Goal: Information Seeking & Learning: Learn about a topic

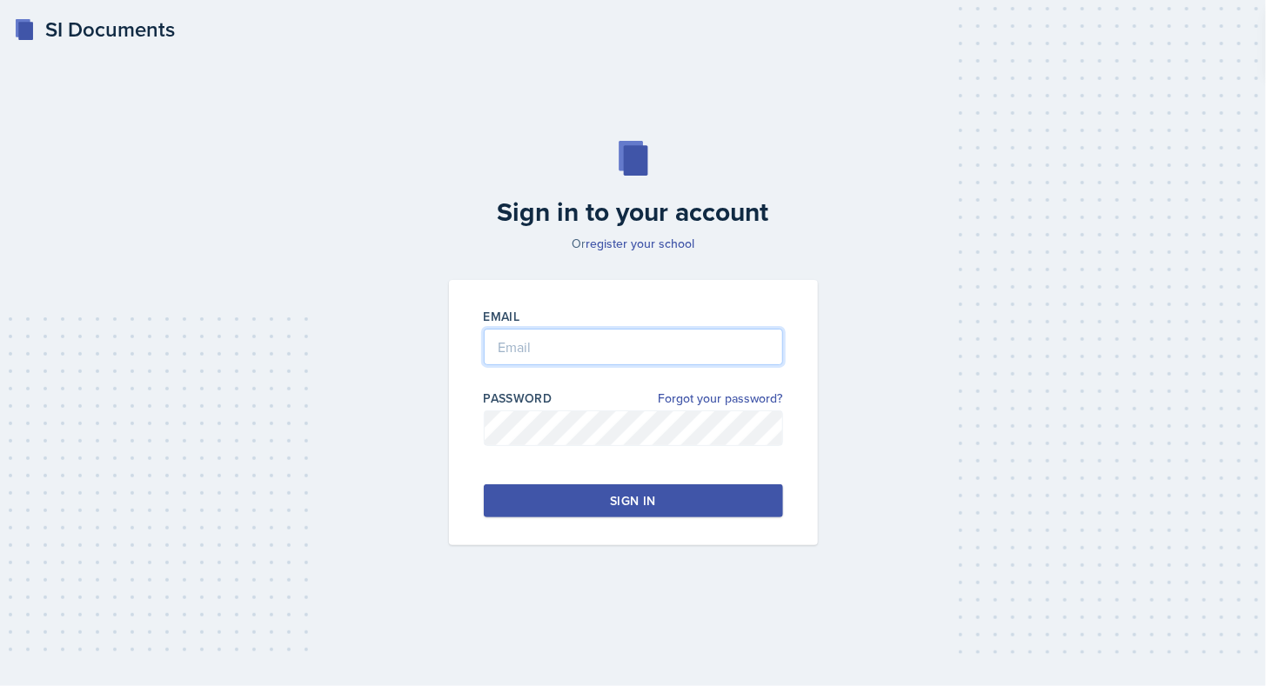
type input "[EMAIL_ADDRESS][DOMAIN_NAME]"
click at [646, 496] on div "Sign in" at bounding box center [632, 500] width 45 height 17
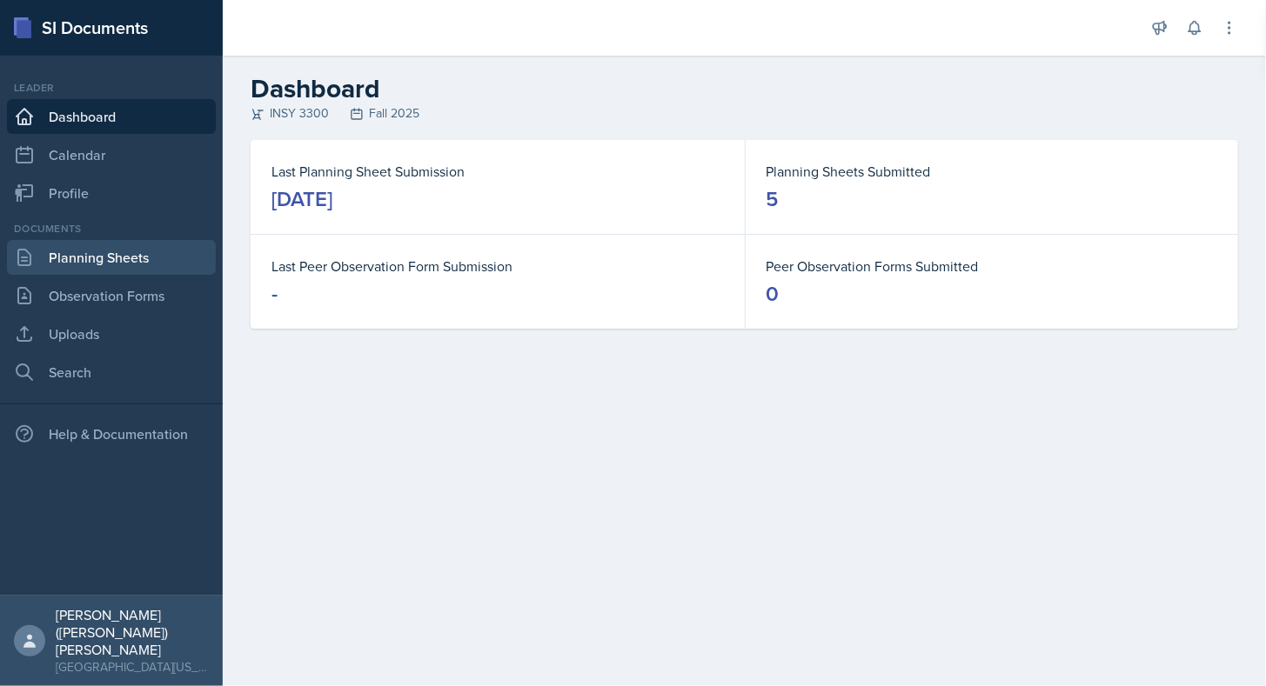
click at [127, 259] on link "Planning Sheets" at bounding box center [111, 257] width 209 height 35
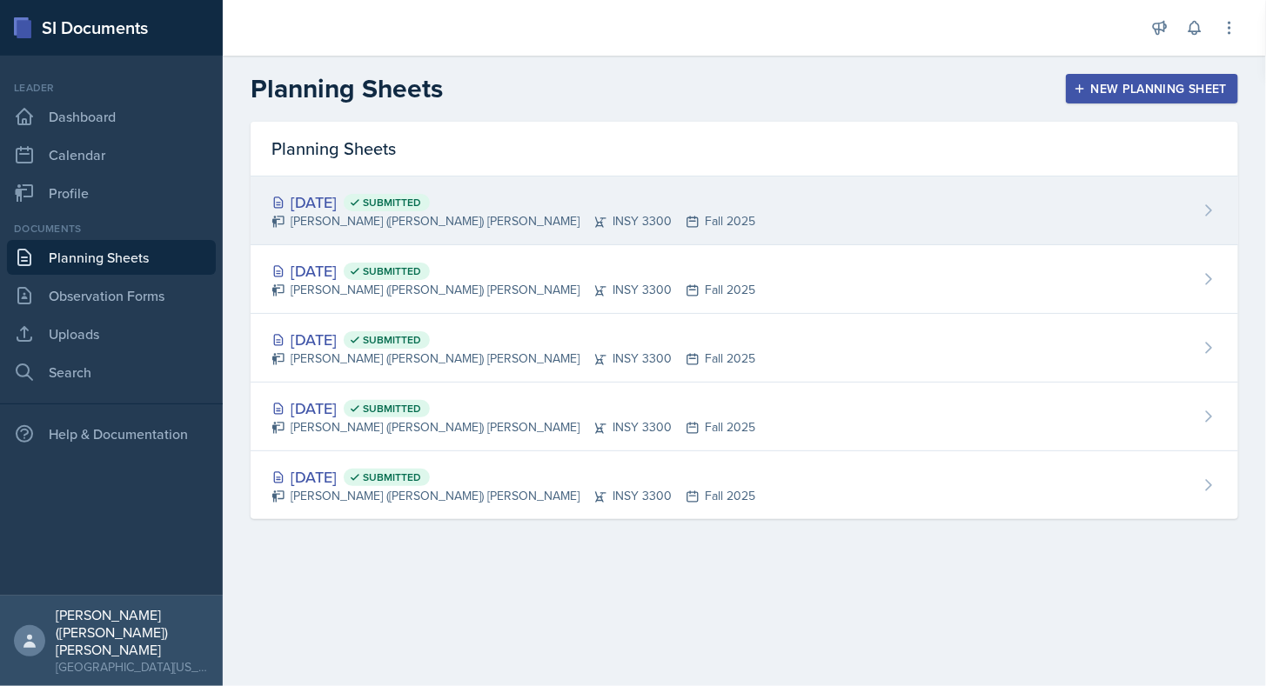
click at [496, 184] on div "[DATE] Submitted [PERSON_NAME] ([PERSON_NAME]) [PERSON_NAME] INSY 3300 Fall 2025" at bounding box center [745, 211] width 988 height 69
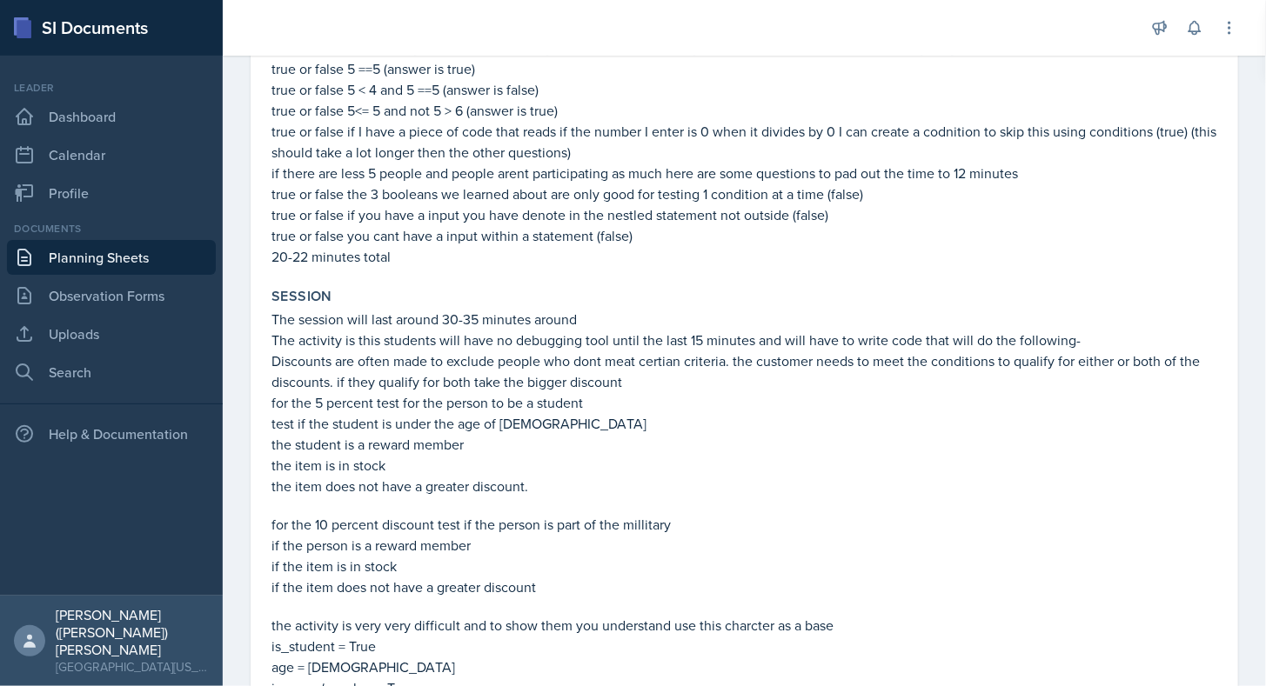
scroll to position [461, 0]
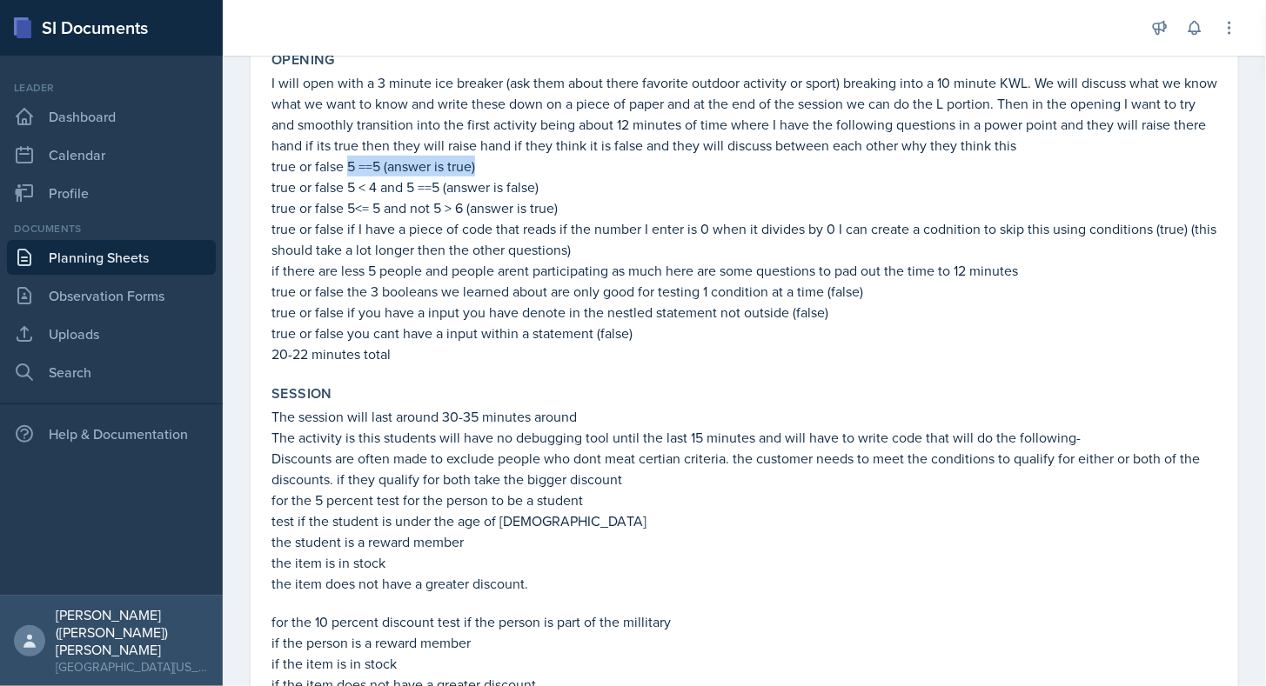
drag, startPoint x: 347, startPoint y: 166, endPoint x: 533, endPoint y: 164, distance: 186.2
click at [533, 164] on p "true or false 5 ==5 (answer is true)" at bounding box center [744, 166] width 946 height 21
copy p "5 ==5 (answer is true)"
drag, startPoint x: 346, startPoint y: 190, endPoint x: 439, endPoint y: 188, distance: 93.1
click at [439, 188] on p "true or false 5 < 4 and 5 ==5 (answer is false)" at bounding box center [744, 187] width 946 height 21
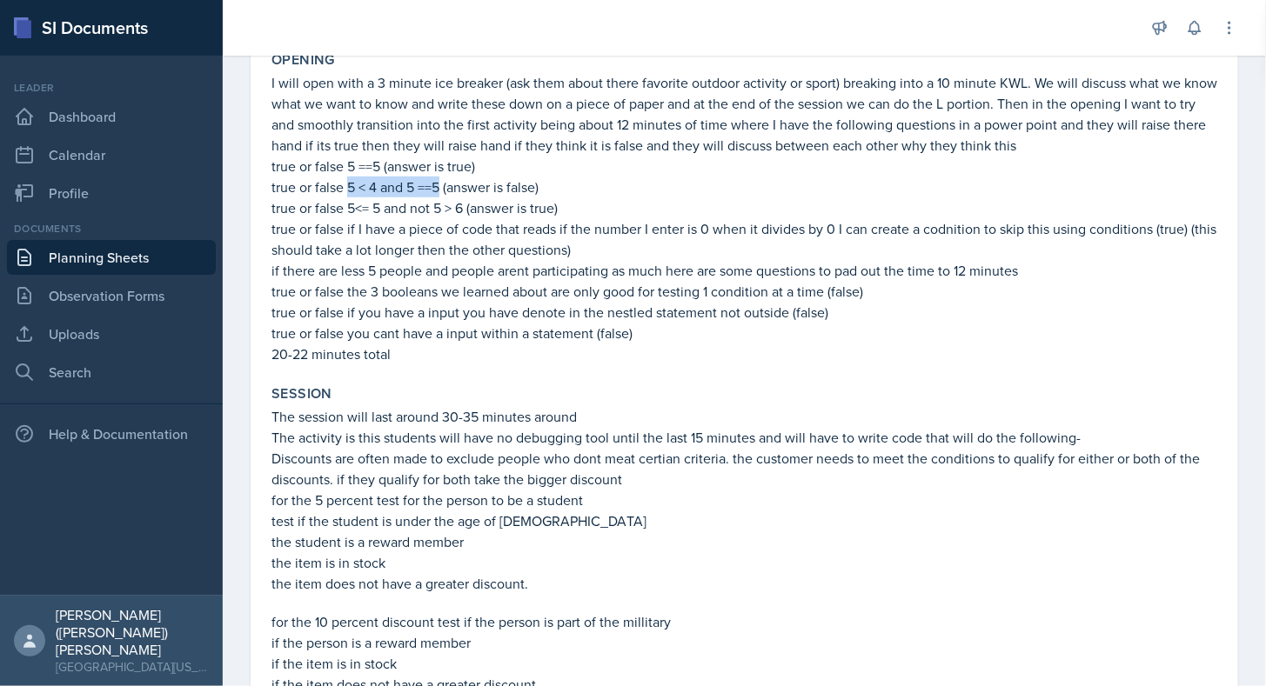
copy p "5 < 4 and 5 ==5"
drag, startPoint x: 349, startPoint y: 207, endPoint x: 464, endPoint y: 211, distance: 114.9
click at [464, 211] on p "true or false 5<= 5 and not 5 > 6 (answer is true)" at bounding box center [744, 208] width 946 height 21
copy p "5<= 5 and not 5 > 6"
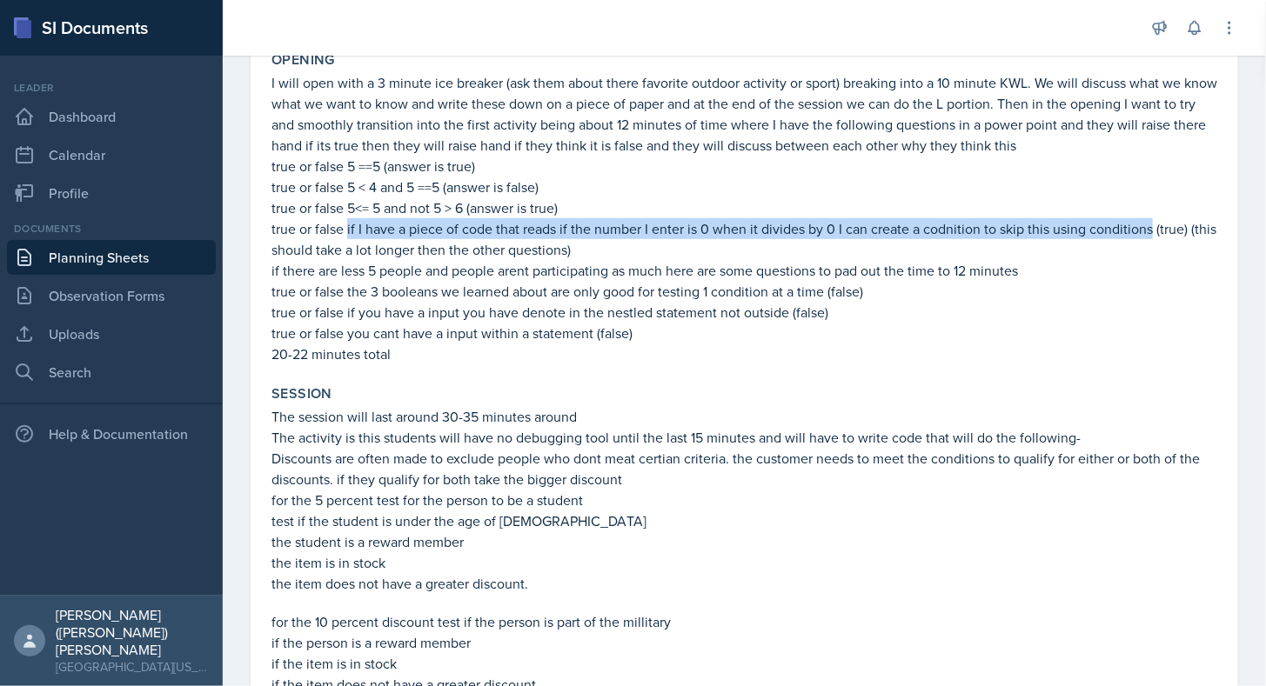
drag, startPoint x: 349, startPoint y: 226, endPoint x: 1153, endPoint y: 238, distance: 804.0
click at [1153, 238] on p "true or false if I have a piece of code that reads if the number I enter is 0 w…" at bounding box center [744, 239] width 946 height 42
copy p "if I have a piece of code that reads if the number I enter is 0 when it divides…"
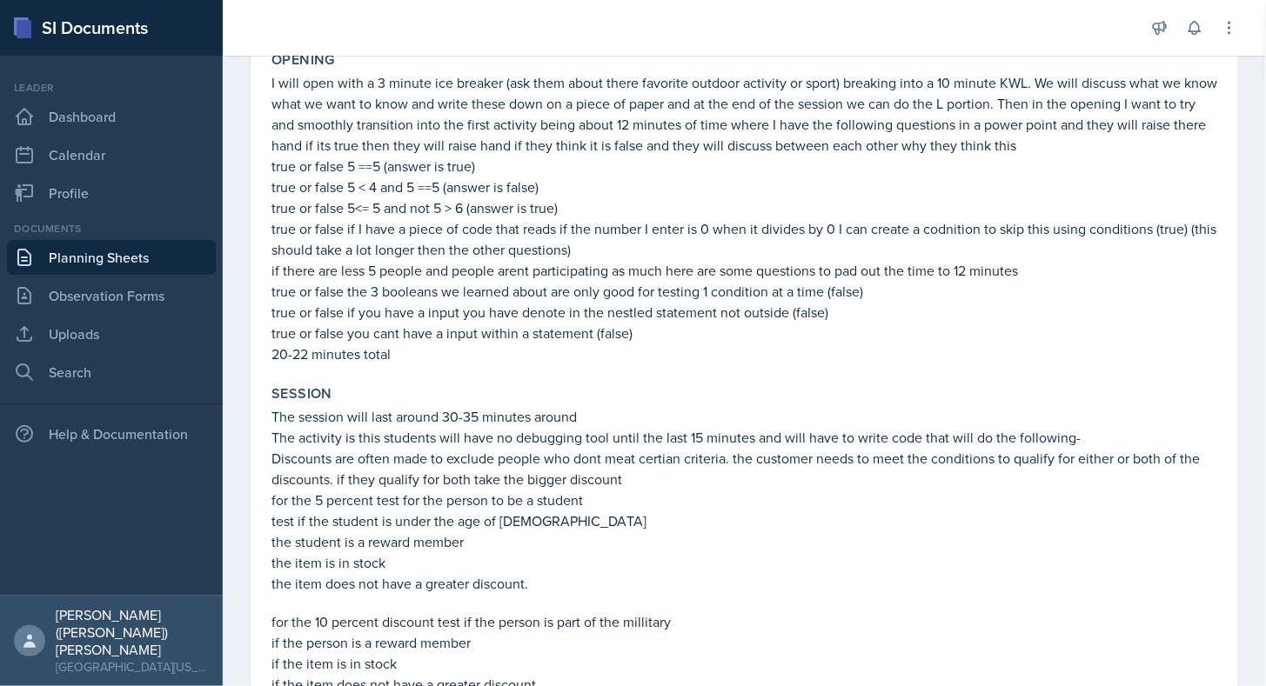
click at [599, 242] on p "true or false if I have a piece of code that reads if the number I enter is 0 w…" at bounding box center [744, 239] width 946 height 42
drag, startPoint x: 348, startPoint y: 291, endPoint x: 823, endPoint y: 292, distance: 475.1
click at [823, 292] on p "true or false the 3 booleans we learned about are only good for testing 1 condi…" at bounding box center [744, 291] width 946 height 21
copy p "the 3 booleans we learned about are only good for testing 1 condition at a time"
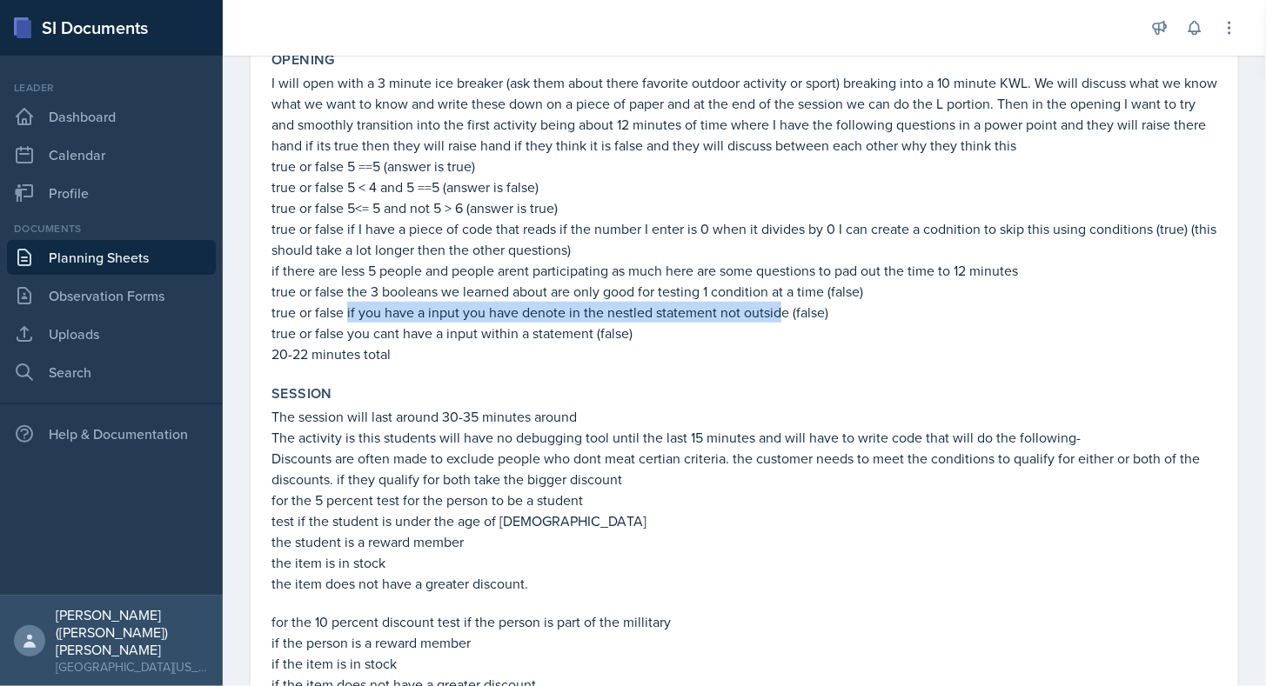
drag, startPoint x: 346, startPoint y: 314, endPoint x: 784, endPoint y: 313, distance: 437.6
click at [784, 313] on p "true or false if you have a input you have denote in the nestled statement not …" at bounding box center [744, 312] width 946 height 21
copy p "if you have a input you have denote in the nestled statement not outsid"
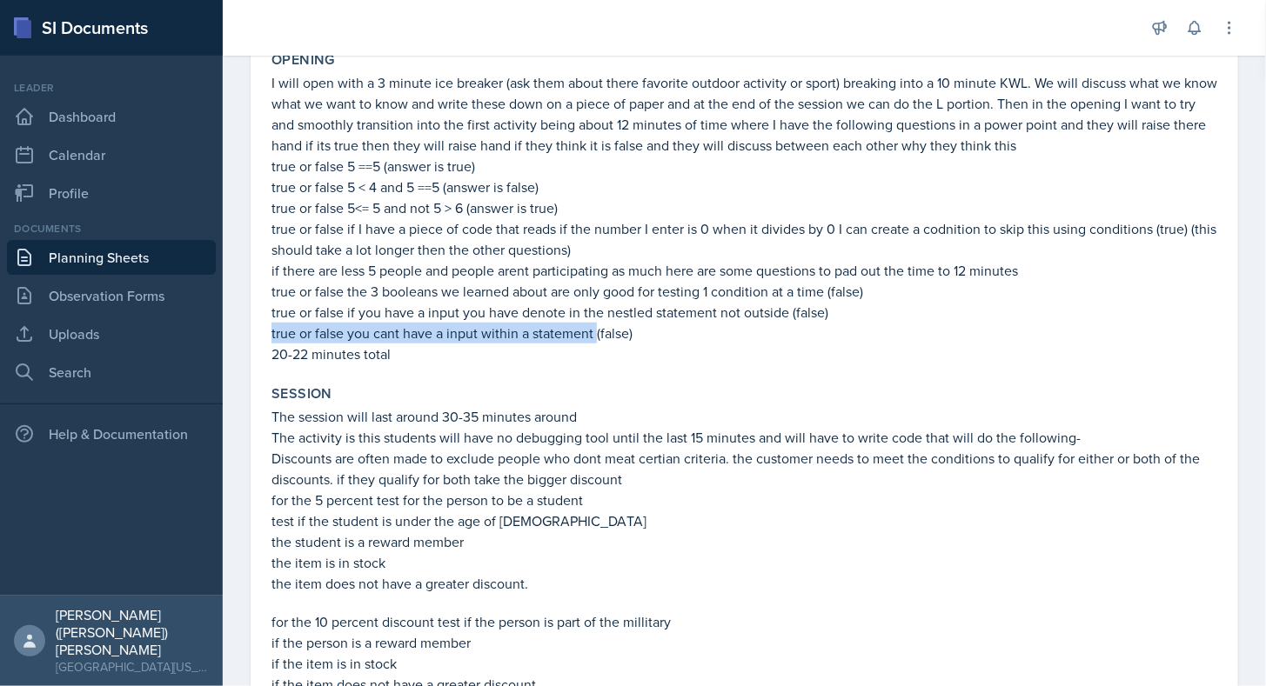
drag, startPoint x: 271, startPoint y: 337, endPoint x: 593, endPoint y: 339, distance: 322.8
click at [593, 339] on div "Opening I will open with a 3 minute ice breaker (ask them about there favorite …" at bounding box center [745, 207] width 960 height 327
copy p "true or false you cant have a input within a statement"
click at [458, 338] on p "true or false you cant have a input within a statement (false)" at bounding box center [744, 333] width 946 height 21
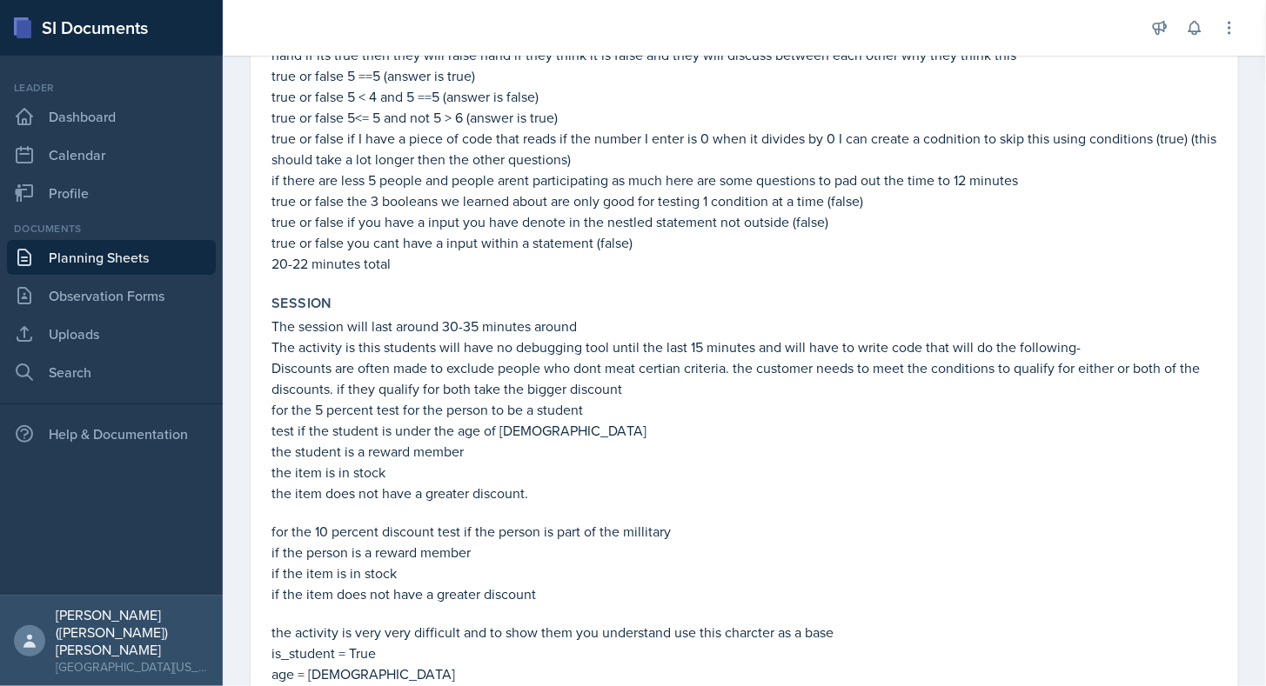
scroll to position [604, 0]
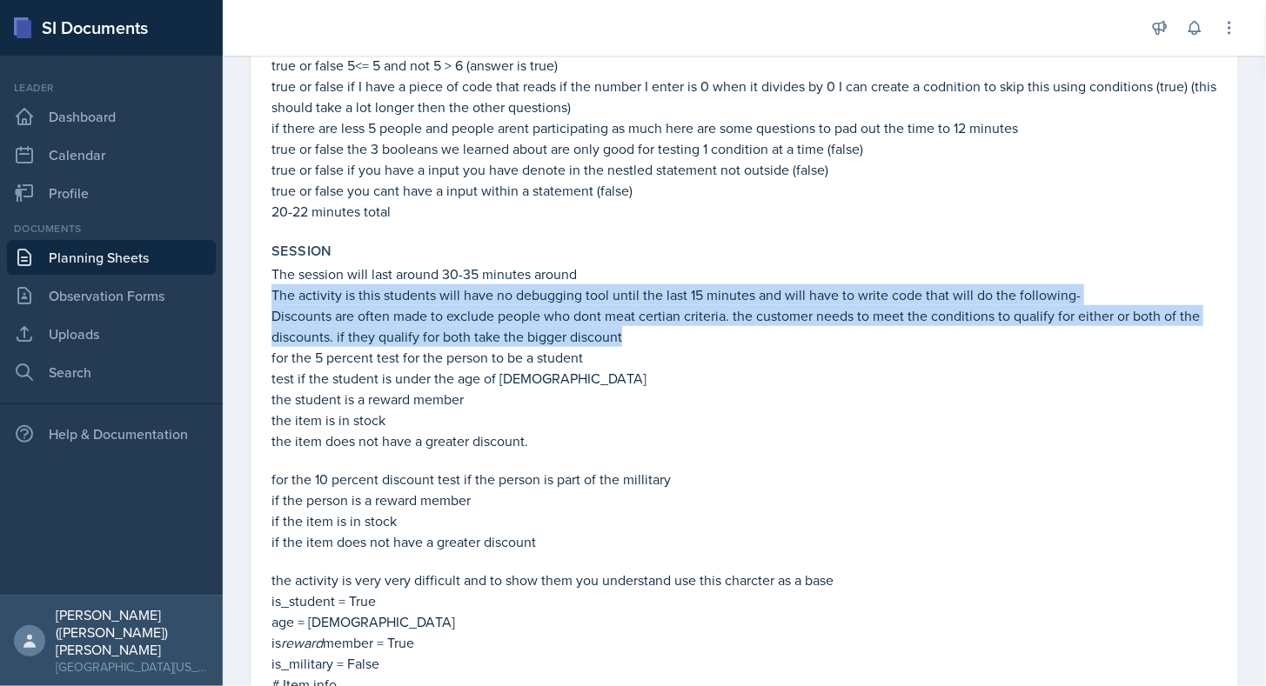
drag, startPoint x: 272, startPoint y: 291, endPoint x: 705, endPoint y: 333, distance: 434.4
click at [705, 333] on div "The session will last around 30-35 minutes around The activity is this students…" at bounding box center [744, 652] width 946 height 776
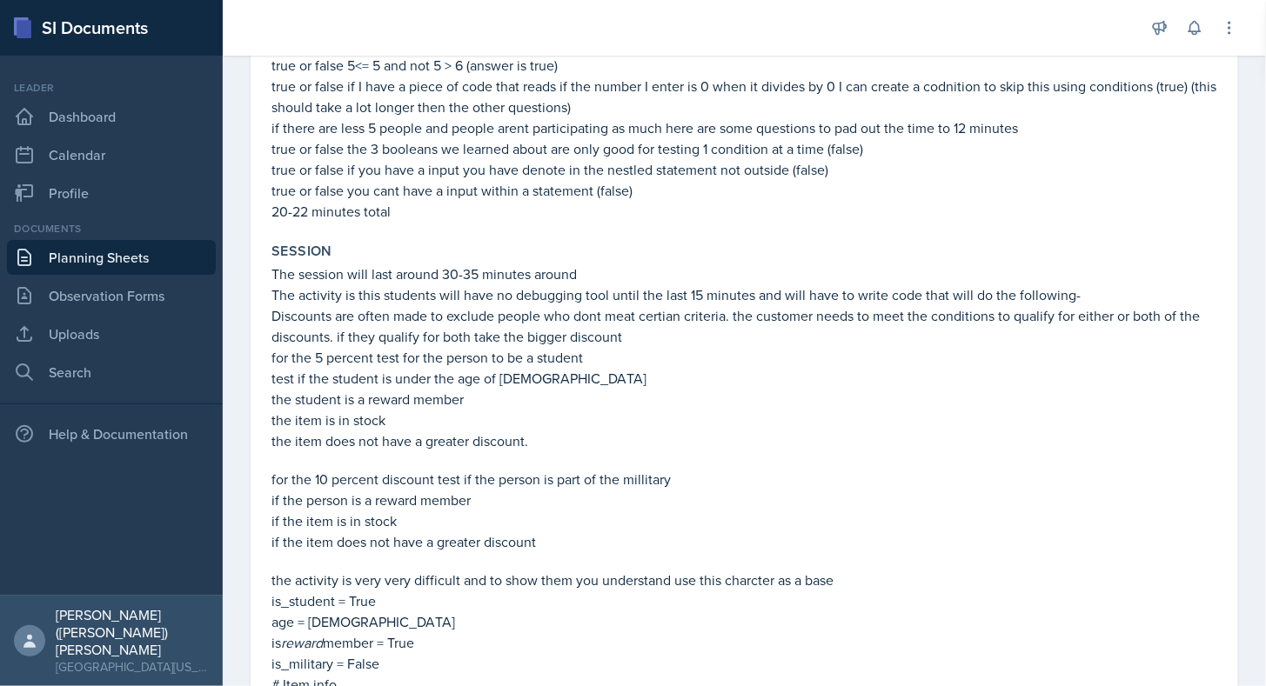
drag, startPoint x: 705, startPoint y: 333, endPoint x: 782, endPoint y: 381, distance: 91.0
click at [782, 381] on p "test if the student is under the age of [DEMOGRAPHIC_DATA]" at bounding box center [744, 378] width 946 height 21
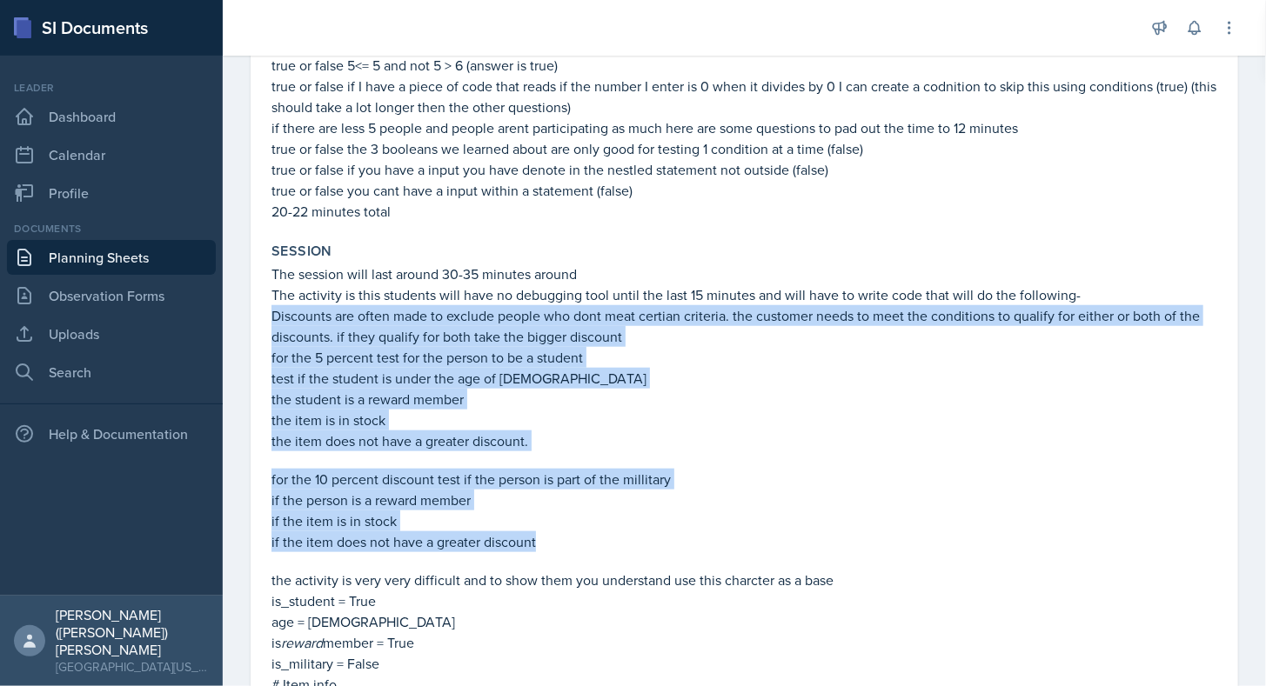
drag, startPoint x: 275, startPoint y: 320, endPoint x: 554, endPoint y: 546, distance: 359.4
click at [554, 546] on div "The session will last around 30-35 minutes around The activity is this students…" at bounding box center [744, 652] width 946 height 776
copy div "Discounts are often made to exclude people who dont meat certian criteria. the …"
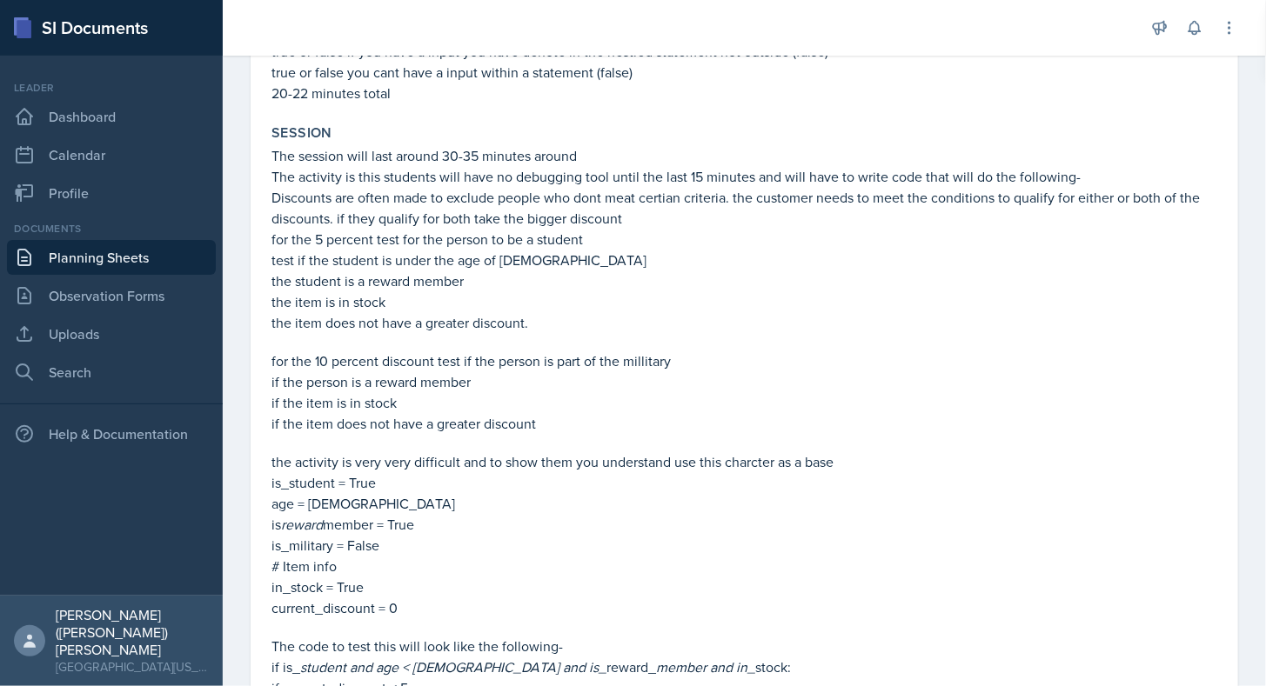
click at [698, 465] on p "the activity is very very difficult and to show them you understand use this ch…" at bounding box center [744, 462] width 946 height 21
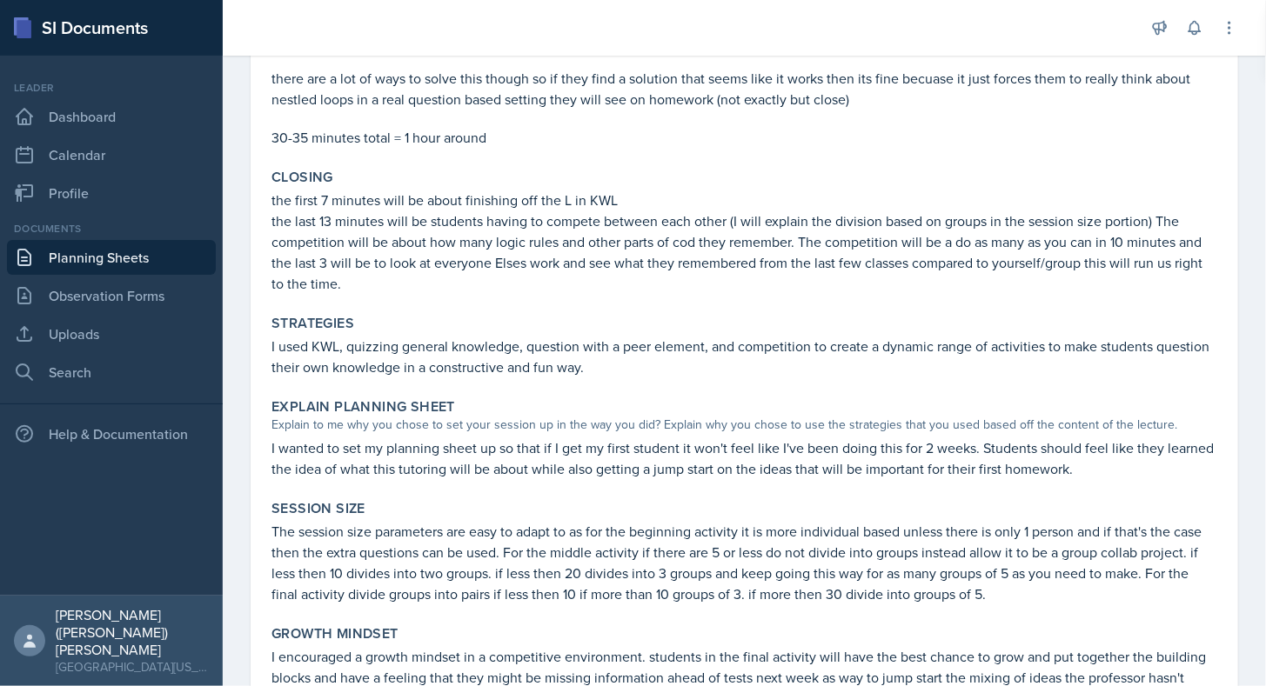
scroll to position [1502, 0]
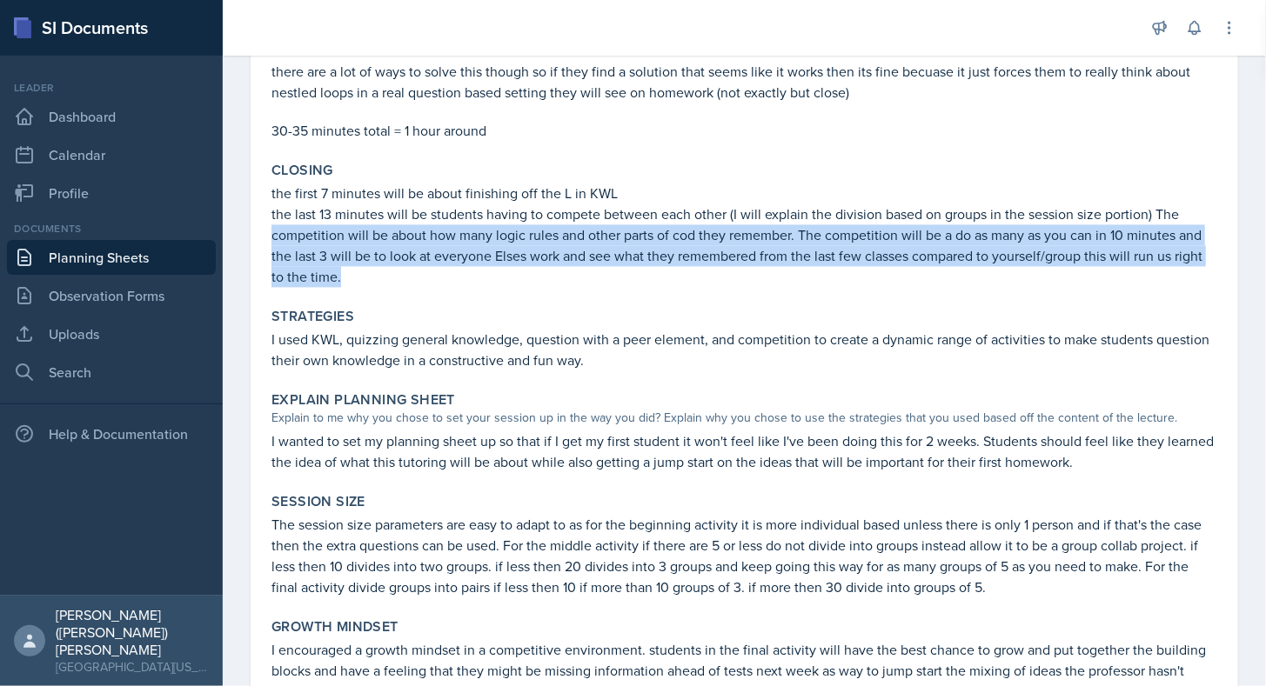
drag, startPoint x: 274, startPoint y: 238, endPoint x: 637, endPoint y: 274, distance: 364.6
click at [637, 274] on p "the last 13 minutes will be students having to compete between each other (I wi…" at bounding box center [744, 246] width 946 height 84
click at [1148, 255] on p "the last 13 minutes will be students having to compete between each other (I wi…" at bounding box center [744, 246] width 946 height 84
drag, startPoint x: 1084, startPoint y: 256, endPoint x: 230, endPoint y: 230, distance: 854.8
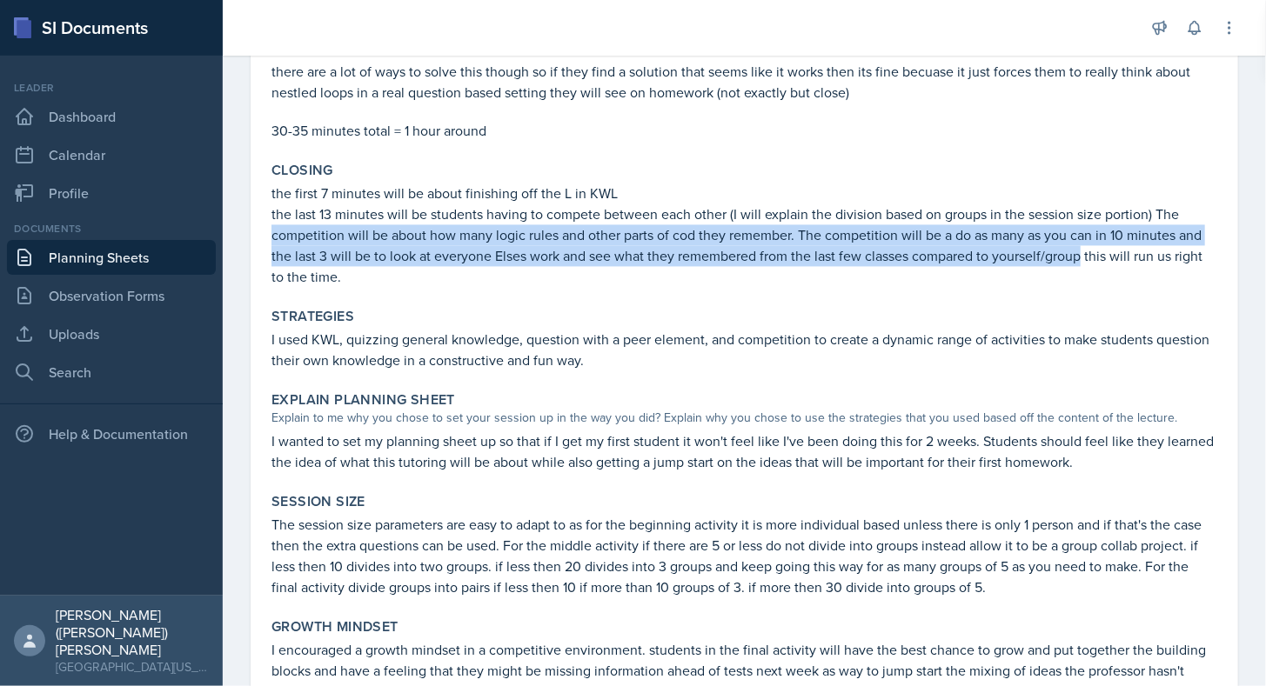
copy p "competition will be about how many logic rules and other parts of cod they reme…"
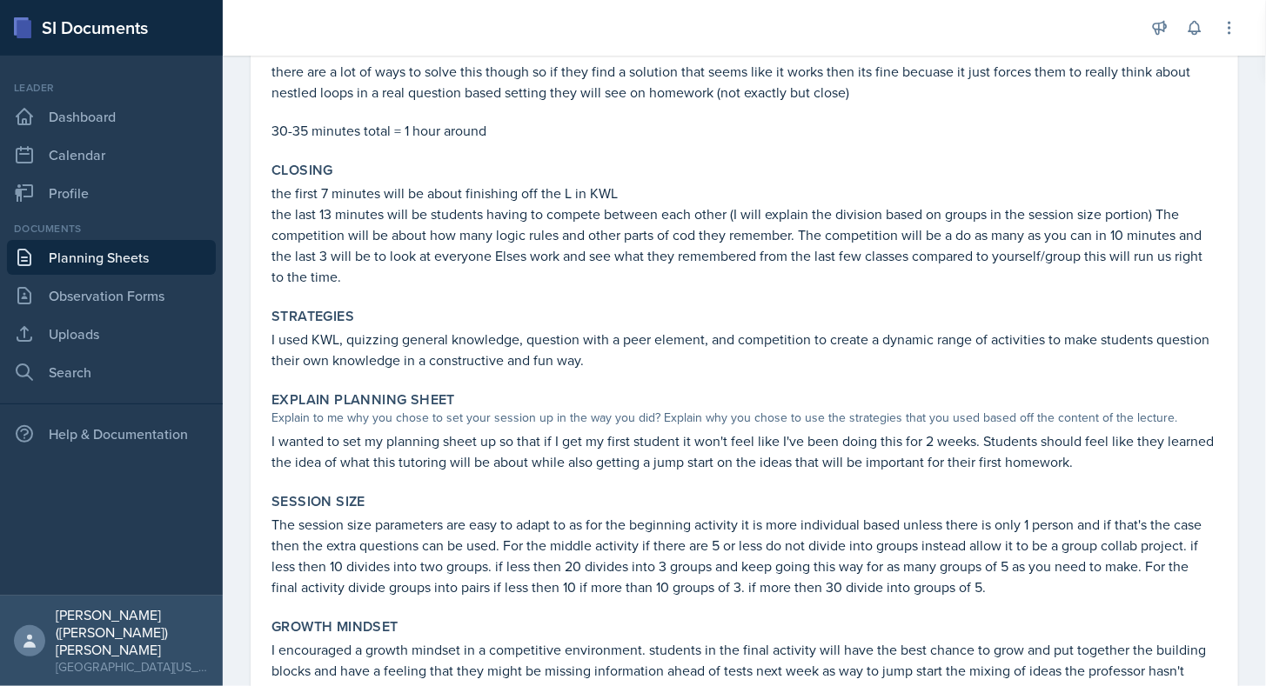
click at [439, 305] on div "Strategies I used KWL, quizzing general knowledge, question with a peer element…" at bounding box center [745, 340] width 960 height 77
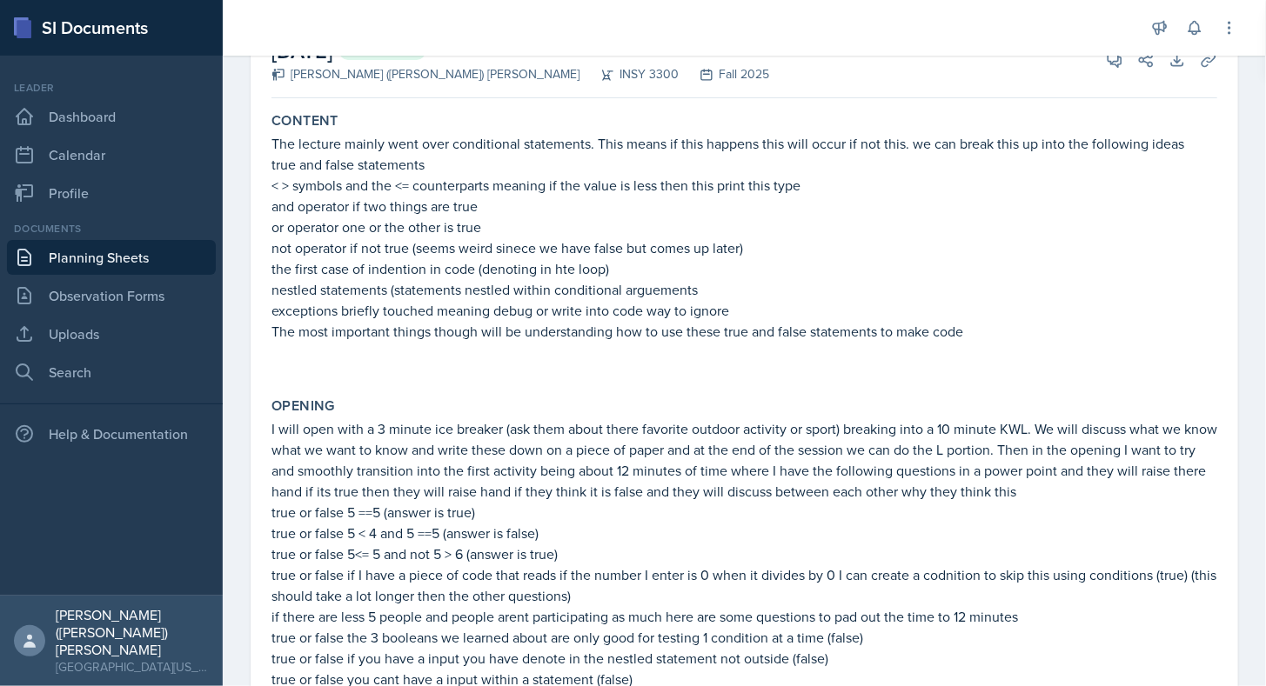
scroll to position [0, 0]
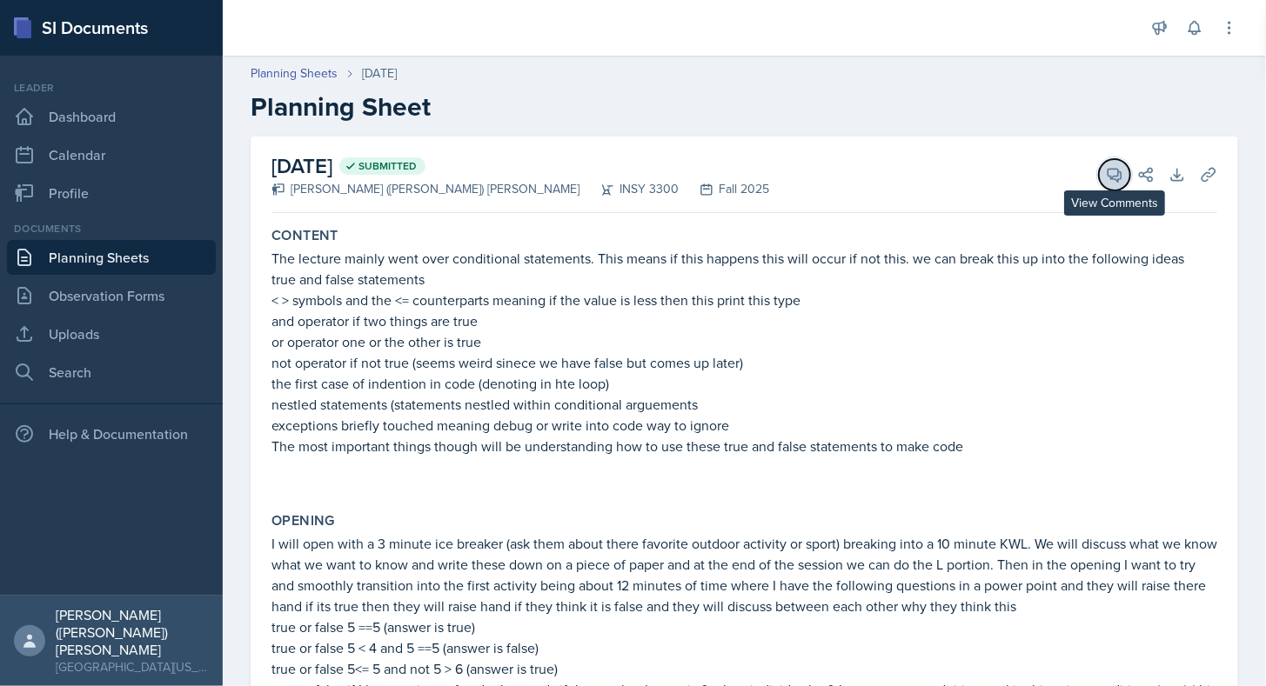
click at [1108, 182] on icon at bounding box center [1114, 175] width 13 height 13
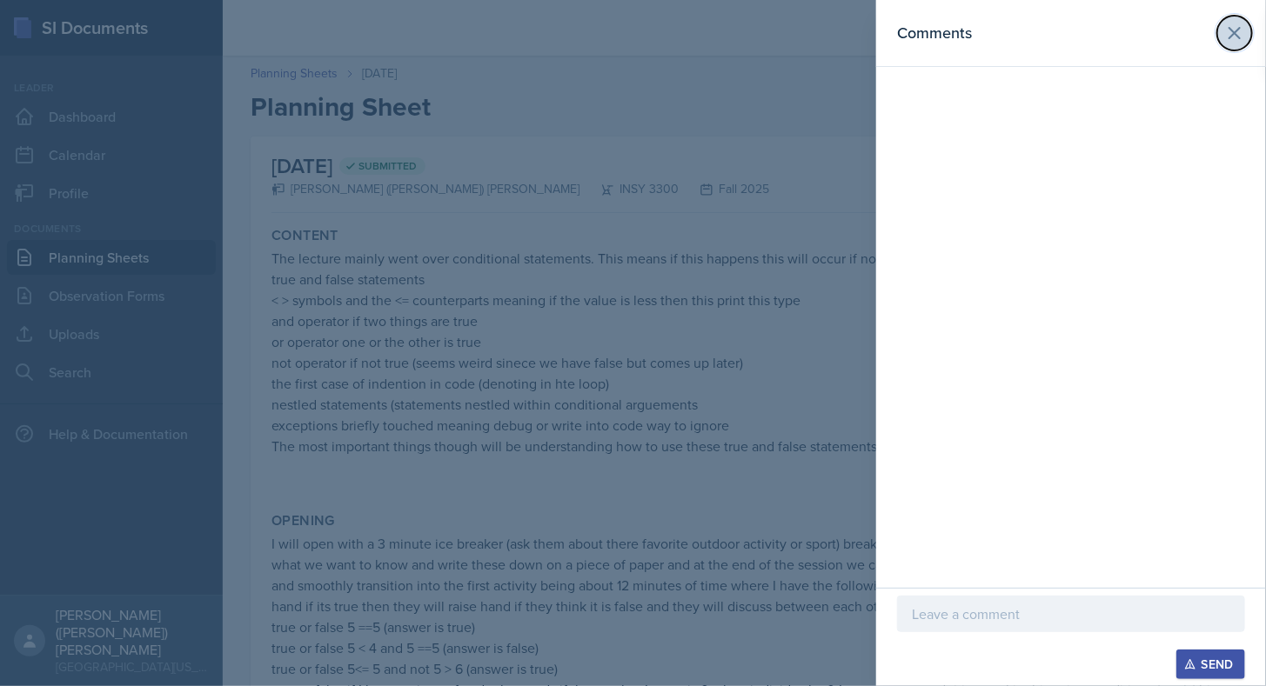
click at [1237, 44] on button at bounding box center [1234, 33] width 35 height 35
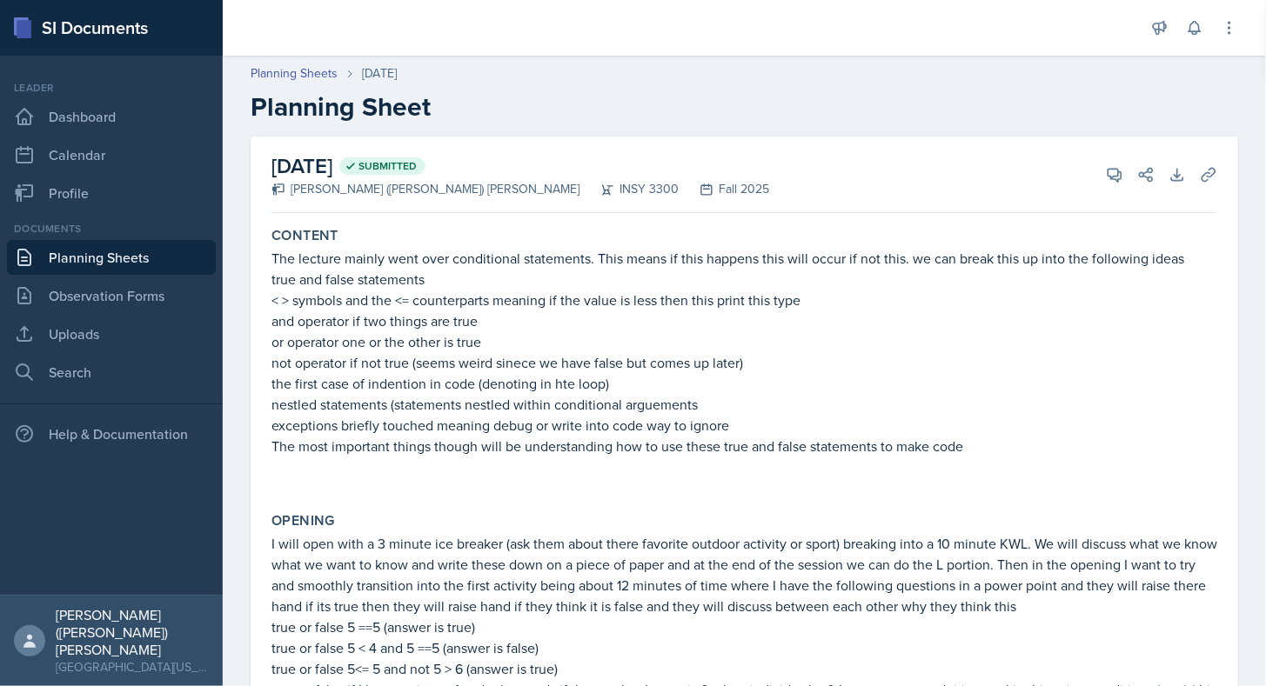
click at [109, 254] on link "Planning Sheets" at bounding box center [111, 257] width 209 height 35
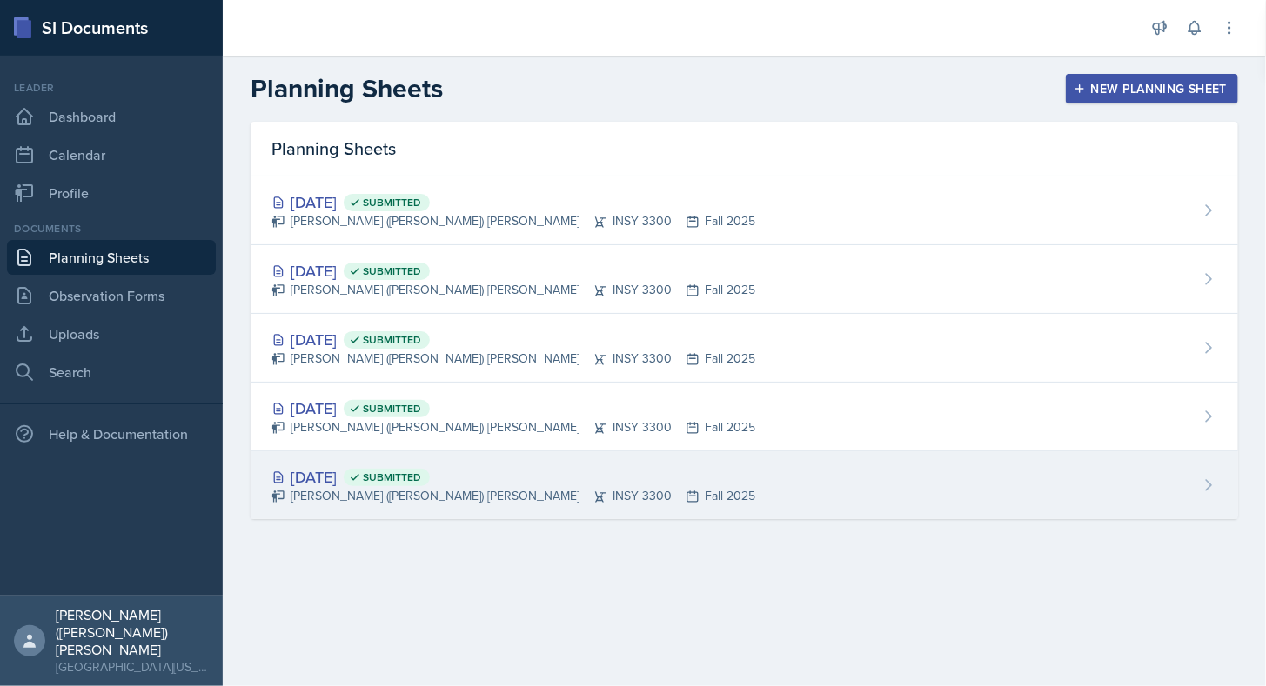
click at [840, 475] on div "[DATE] Submitted [PERSON_NAME] ([PERSON_NAME]) [PERSON_NAME] INSY 3300 Fall 2025" at bounding box center [745, 486] width 988 height 68
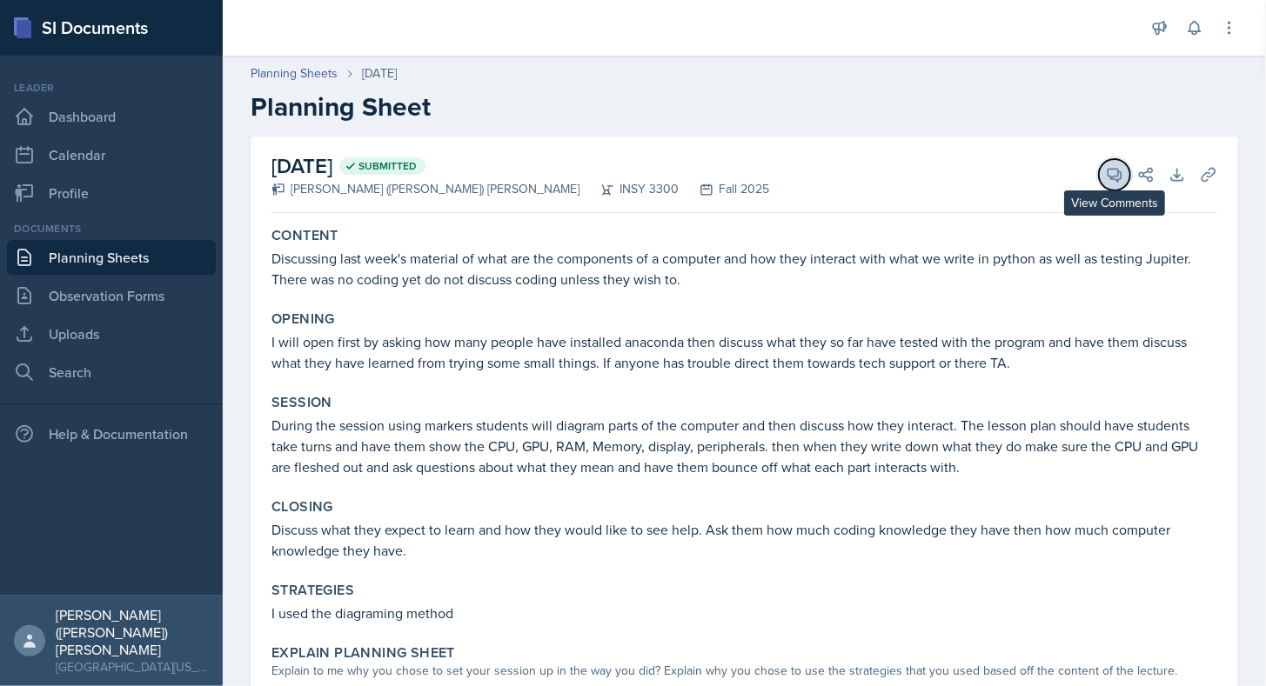
click at [1106, 171] on icon at bounding box center [1114, 174] width 17 height 17
